Goal: Transaction & Acquisition: Book appointment/travel/reservation

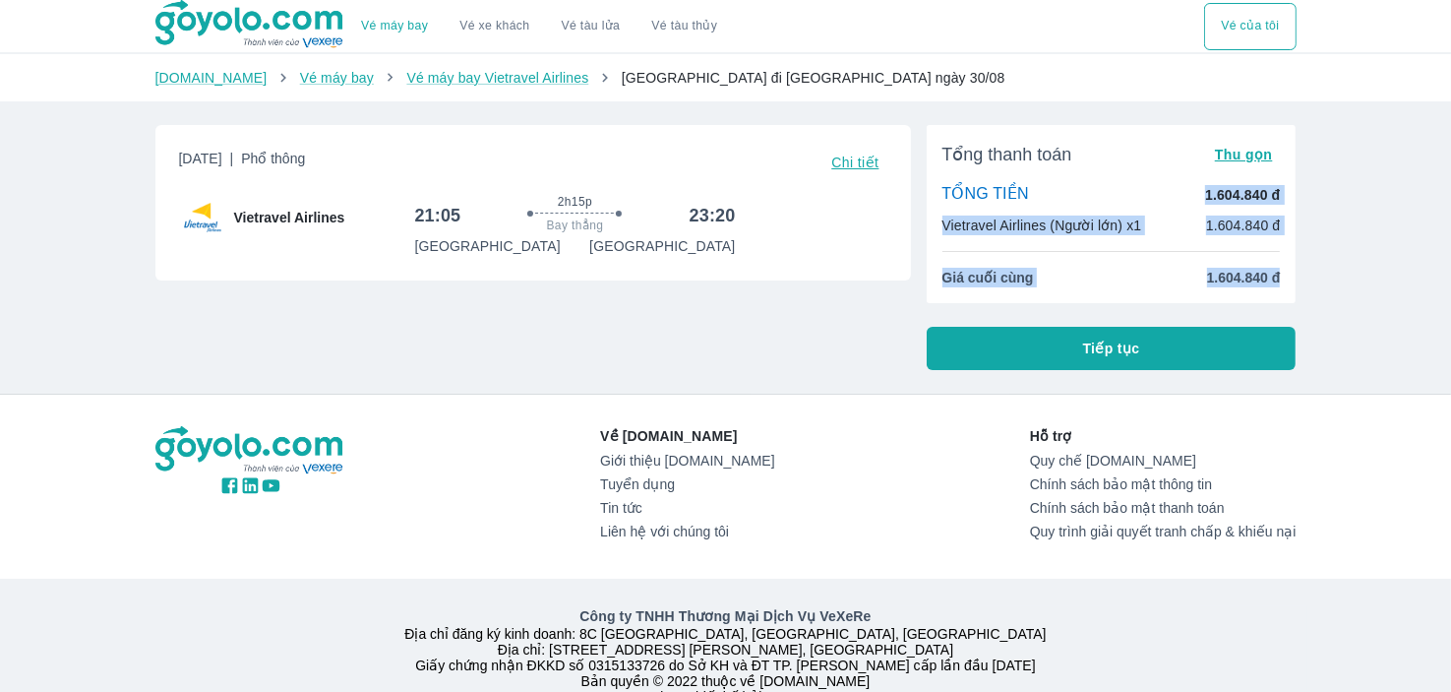
drag, startPoint x: 1205, startPoint y: 191, endPoint x: 1280, endPoint y: 277, distance: 114.4
click at [1280, 277] on div "Tổng thanh toán Thu gọn TỔNG TIỀN 1.604.840 đ Vietravel Airlines (Người lớn) x1…" at bounding box center [1112, 214] width 370 height 178
click at [1253, 223] on p "1.604.840 đ" at bounding box center [1243, 225] width 75 height 20
drag, startPoint x: 1212, startPoint y: 226, endPoint x: 1287, endPoint y: 280, distance: 92.3
click at [1287, 280] on div "Tổng thanh toán Thu gọn TỔNG TIỀN 1.604.840 đ Vietravel Airlines (Người lớn) x1…" at bounding box center [1112, 214] width 370 height 178
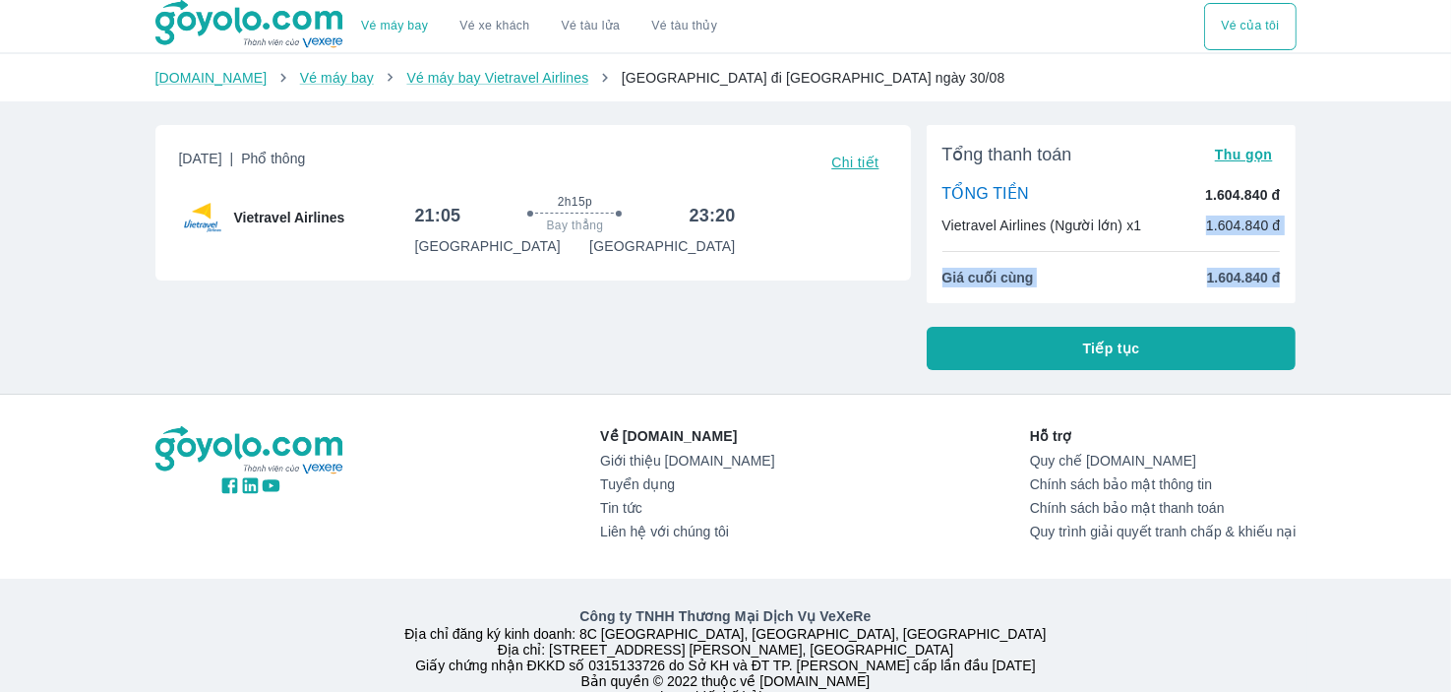
click at [1256, 222] on p "1.604.840 đ" at bounding box center [1243, 225] width 75 height 20
drag, startPoint x: 1204, startPoint y: 192, endPoint x: 1281, endPoint y: 283, distance: 119.4
click at [1281, 283] on div "Tổng thanh toán Thu gọn TỔNG TIỀN 1.604.840 đ Vietravel Airlines (Người lớn) x1…" at bounding box center [1112, 214] width 370 height 178
click at [1262, 277] on span "1.604.840 đ" at bounding box center [1244, 278] width 74 height 20
click at [1251, 230] on p "1.604.840 đ" at bounding box center [1243, 225] width 75 height 20
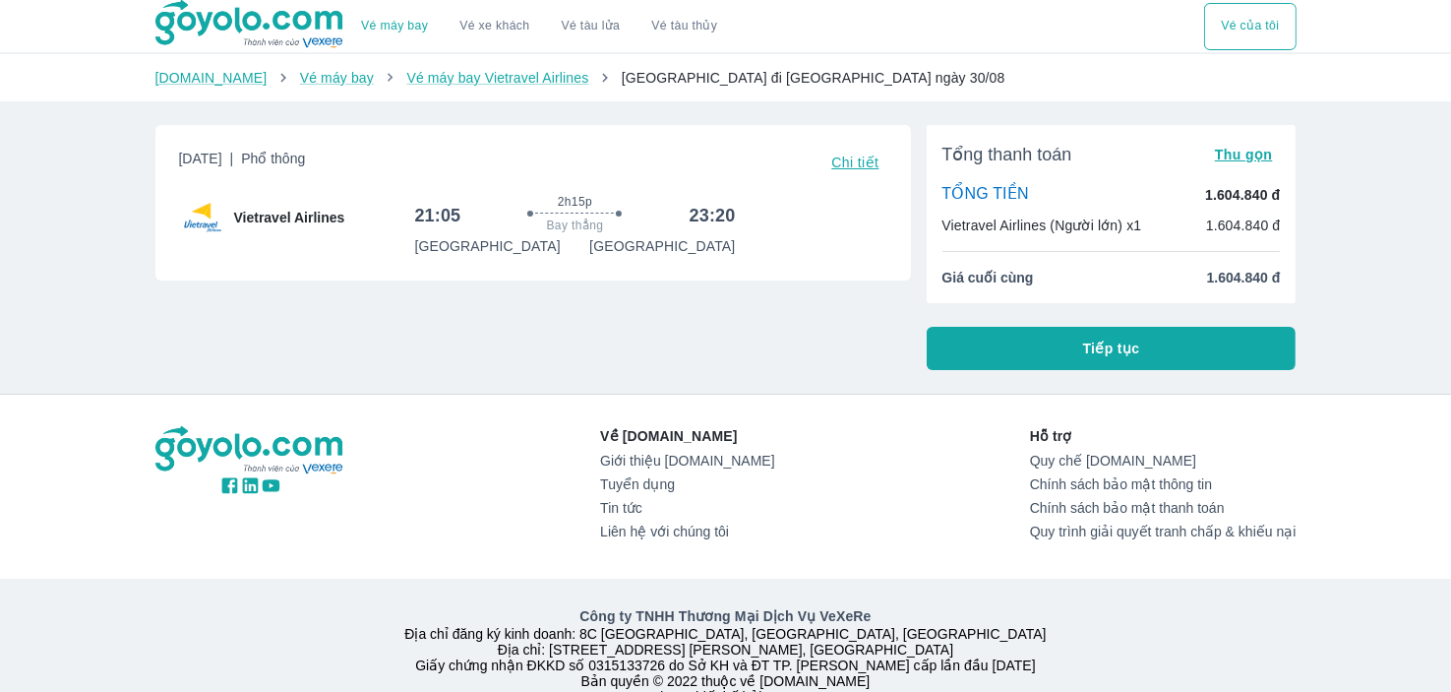
click at [747, 219] on div "21:05 2h15p Bay thẳng 23:20 [GEOGRAPHIC_DATA] [GEOGRAPHIC_DATA]" at bounding box center [650, 225] width 472 height 62
click at [1035, 154] on span "Tổng thanh toán" at bounding box center [1007, 155] width 130 height 24
